Goal: Task Accomplishment & Management: Complete application form

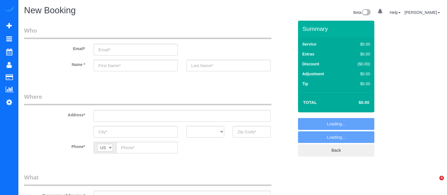
select select "object:1646"
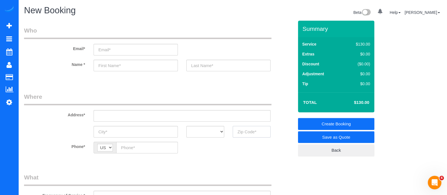
click at [247, 132] on input "text" at bounding box center [252, 132] width 38 height 12
type input "3"
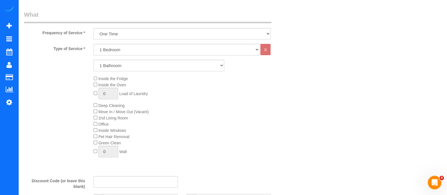
scroll to position [164, 0]
type input "30360"
click at [122, 49] on select "1 Bedroom 2 Bedrooms 3 Bedrooms 4 Bedrooms 5 Bedrooms 6 Bedrooms" at bounding box center [177, 48] width 166 height 12
select select "4"
click at [94, 42] on select "1 Bedroom 2 Bedrooms 3 Bedrooms 4 Bedrooms 5 Bedrooms 6 Bedrooms" at bounding box center [177, 48] width 166 height 12
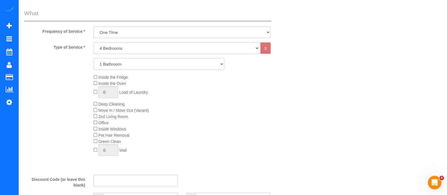
click at [117, 68] on select "1 Bathroom 2 Bathrooms 3 Bathrooms 4 Bathrooms 5 Bathrooms 6 Bathrooms" at bounding box center [159, 64] width 131 height 12
select select "3"
click at [94, 58] on select "1 Bathroom 2 Bathrooms 3 Bathrooms 4 Bathrooms 5 Bathrooms 6 Bathrooms" at bounding box center [159, 64] width 131 height 12
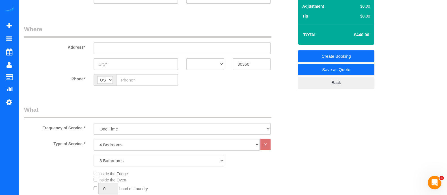
scroll to position [72, 0]
